Goal: Browse casually

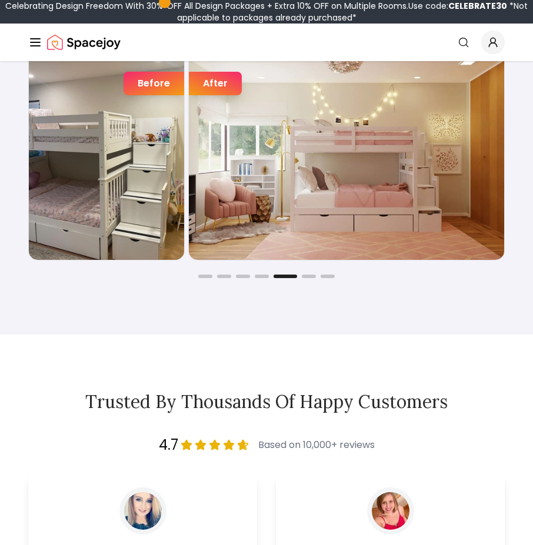
scroll to position [2023, 0]
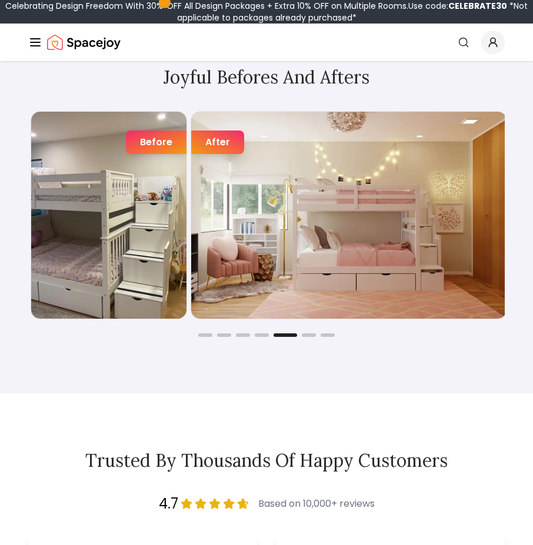
click at [209, 282] on div "Before After" at bounding box center [269, 215] width 476 height 209
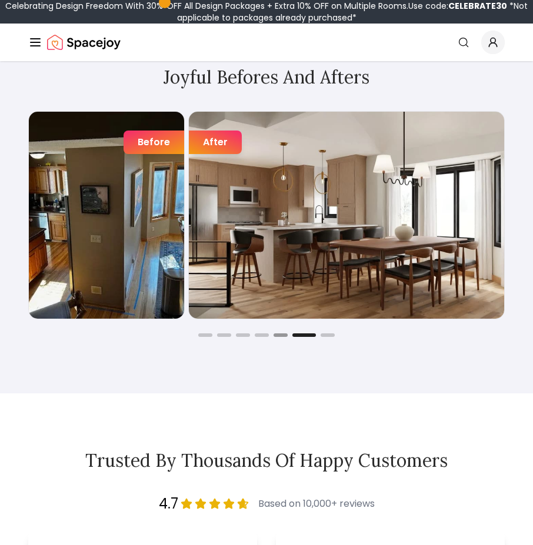
click at [278, 335] on button "Go to slide 5" at bounding box center [280, 335] width 14 height 4
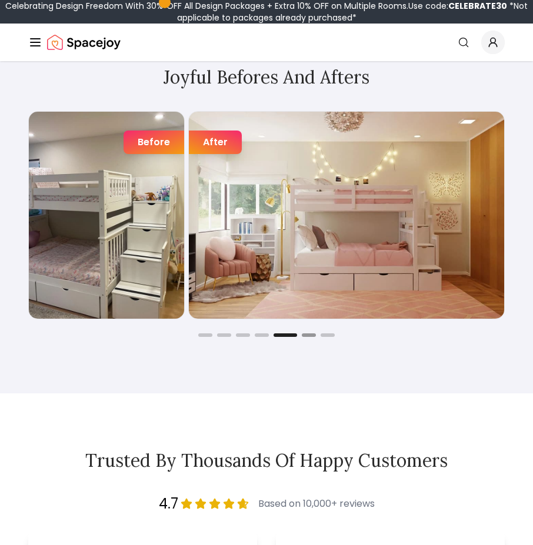
click at [307, 336] on button "Go to slide 6" at bounding box center [309, 335] width 14 height 4
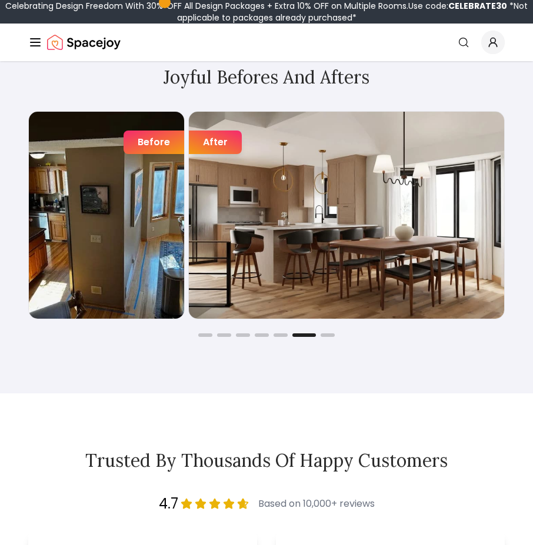
click at [306, 336] on button "Go to slide 6" at bounding box center [304, 335] width 24 height 4
click at [326, 334] on button "Go to slide 7" at bounding box center [328, 335] width 14 height 4
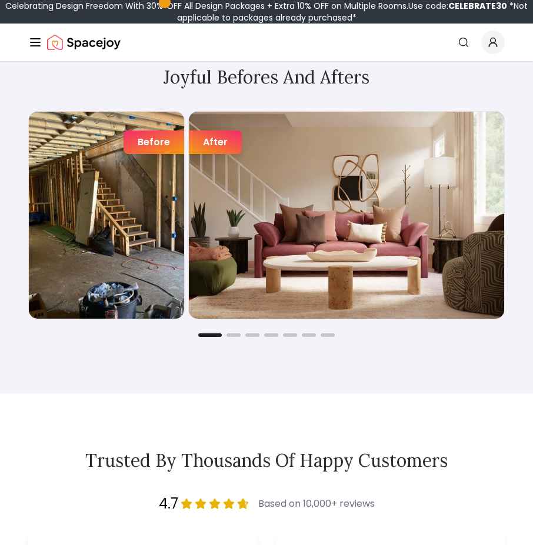
click at [201, 337] on button "Go to slide 1" at bounding box center [210, 335] width 24 height 4
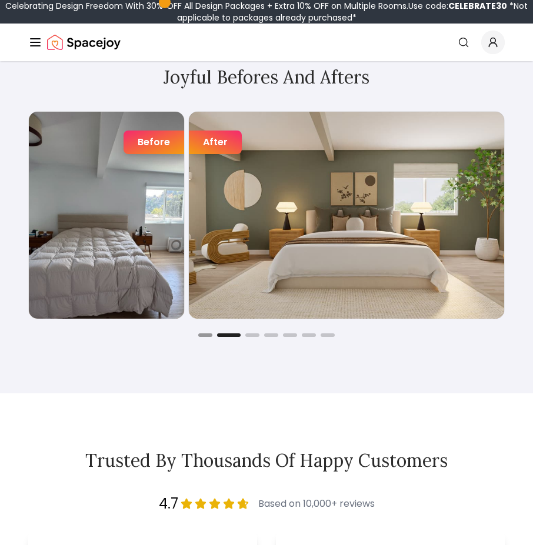
click at [201, 337] on button "Go to slide 1" at bounding box center [205, 335] width 14 height 4
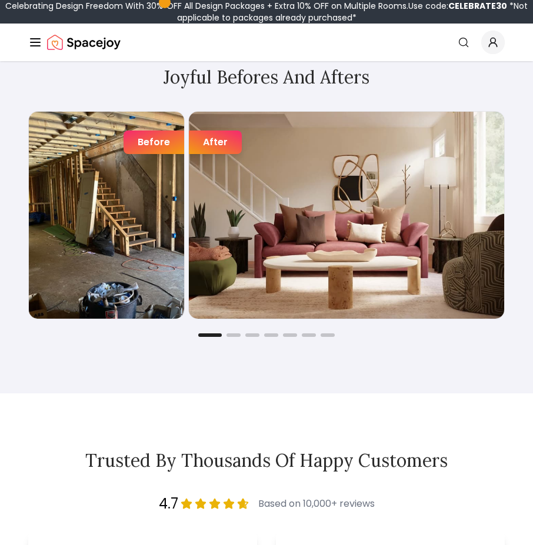
click at [231, 338] on div "Joyful Befores and Afters Before After Before After Before After Before After B…" at bounding box center [266, 202] width 533 height 384
click at [232, 338] on div "Joyful Befores and Afters Before After Before After Before After Before After B…" at bounding box center [266, 202] width 533 height 384
click at [236, 334] on button "Go to slide 2" at bounding box center [233, 335] width 14 height 4
